Goal: Information Seeking & Learning: Find specific fact

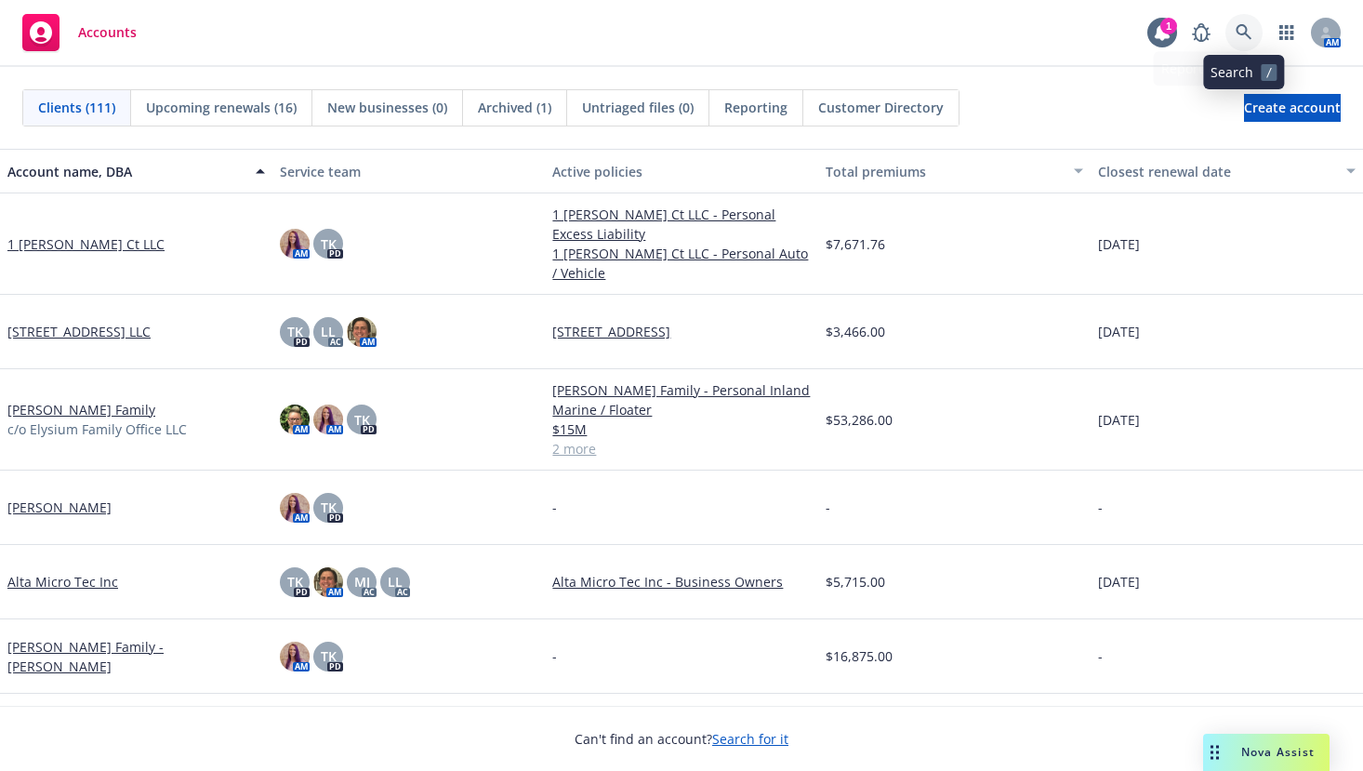
click at [1238, 28] on icon at bounding box center [1244, 32] width 16 height 16
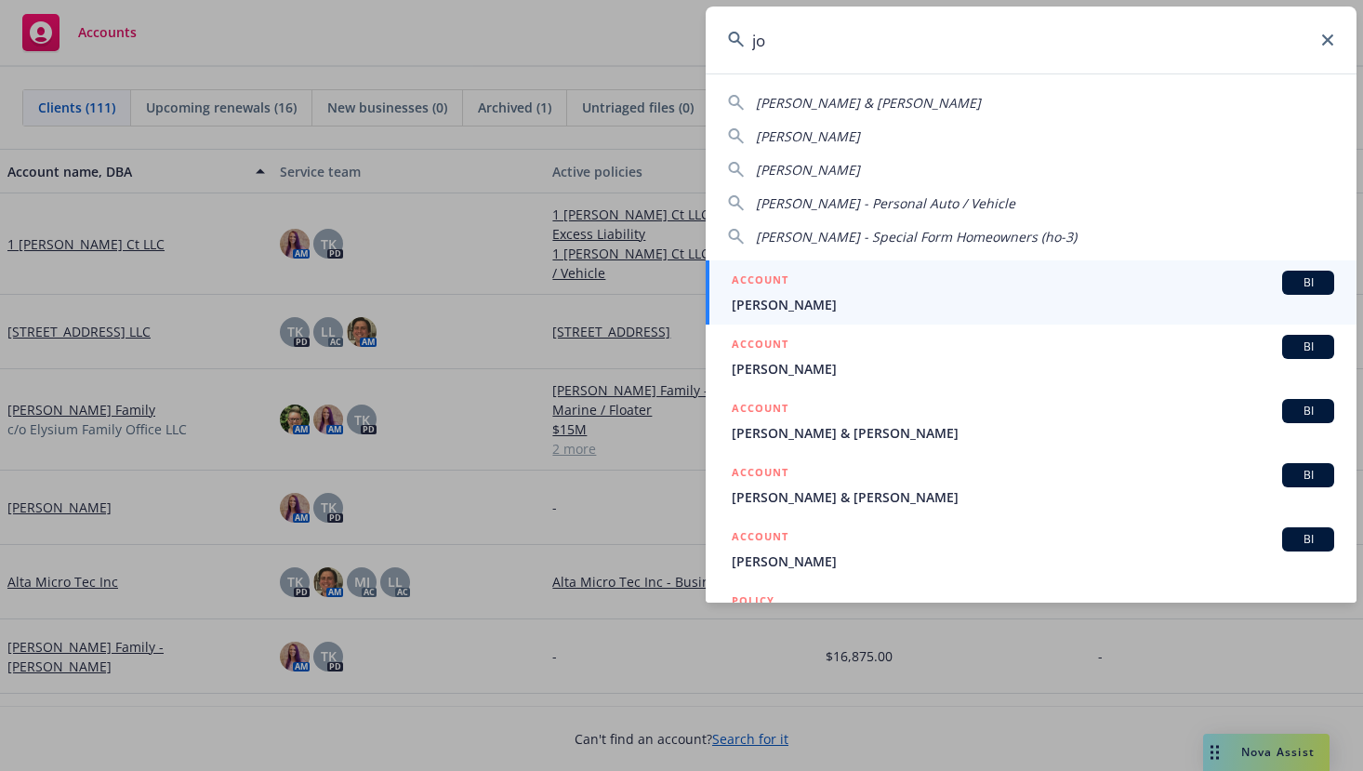
type input "j"
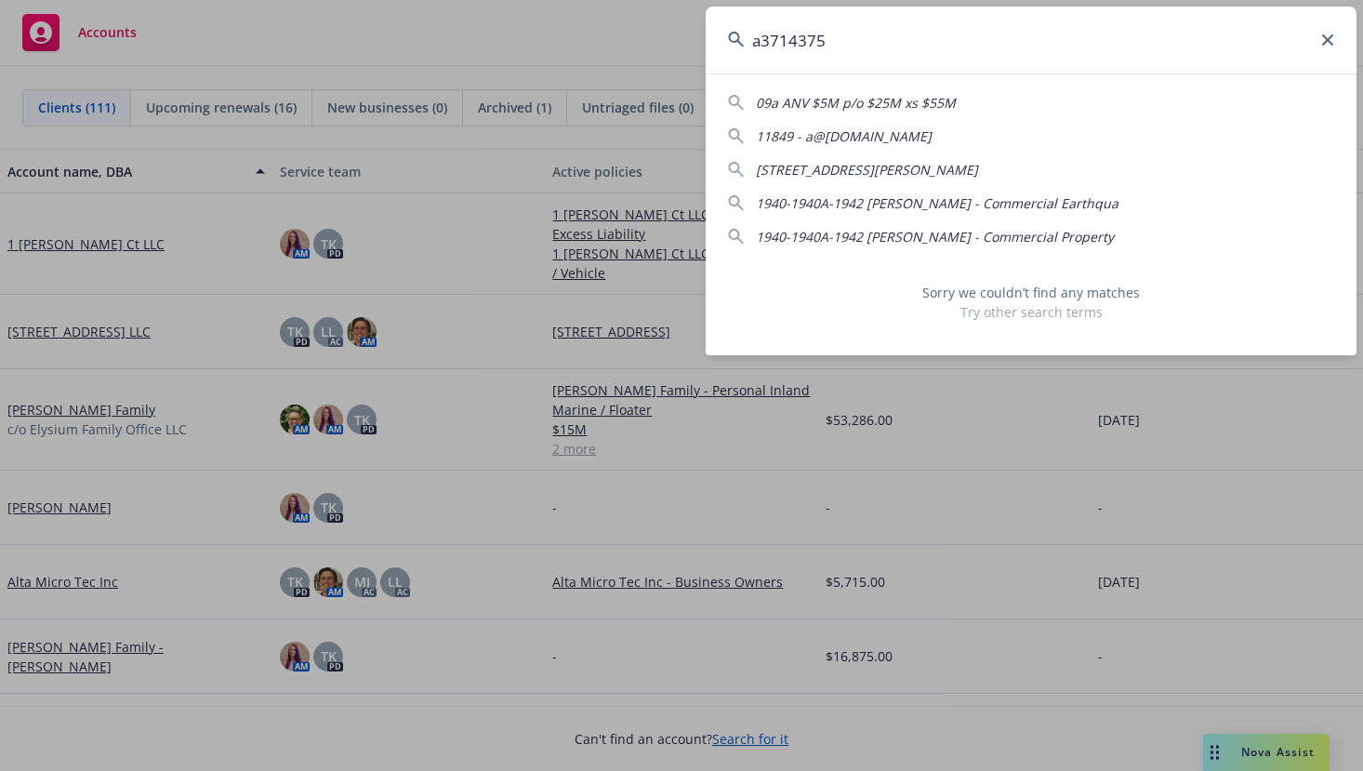
type input "a3714375"
click at [1326, 45] on icon at bounding box center [1327, 39] width 11 height 11
